Goal: Task Accomplishment & Management: Use online tool/utility

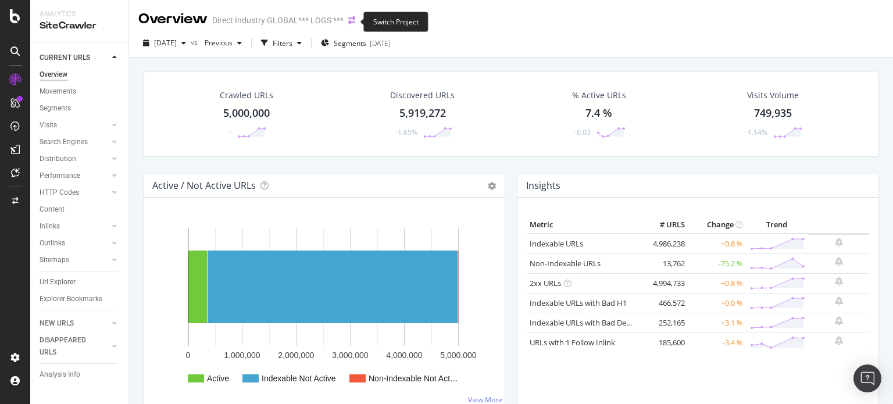
click at [349, 20] on icon "arrow-right-arrow-left" at bounding box center [351, 20] width 7 height 8
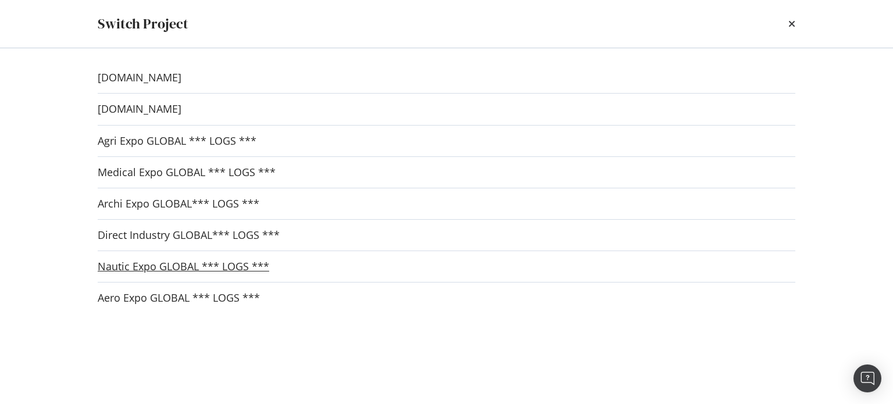
click at [129, 267] on link "Nautic Expo GLOBAL *** LOGS ***" at bounding box center [184, 267] width 172 height 12
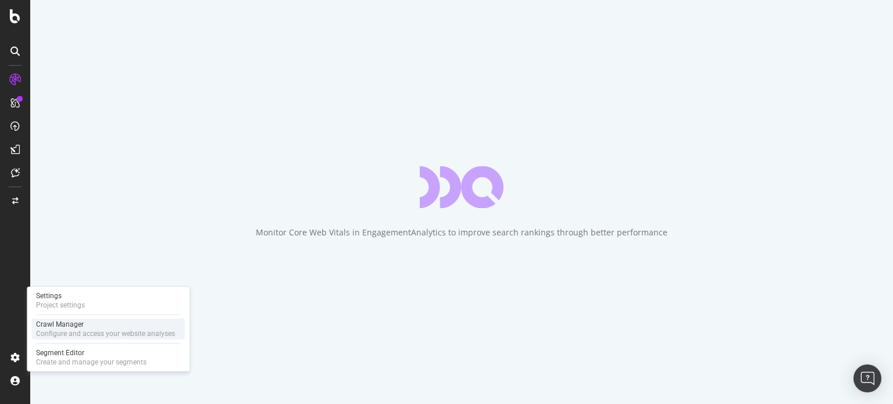
click at [66, 326] on div "Crawl Manager" at bounding box center [105, 324] width 139 height 9
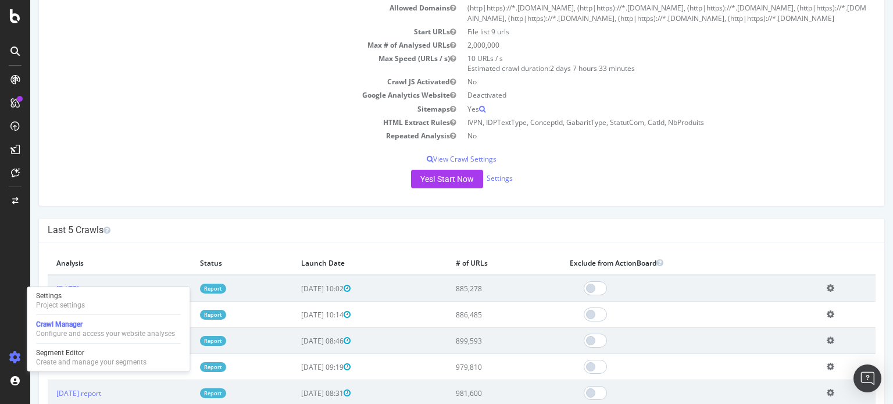
scroll to position [104, 0]
click at [440, 180] on button "Yes! Start Now" at bounding box center [447, 179] width 72 height 19
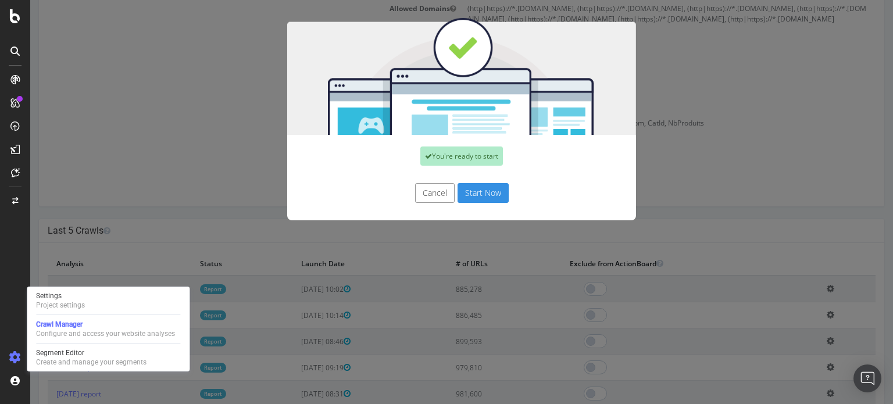
click at [488, 187] on button "Start Now" at bounding box center [483, 193] width 51 height 20
